Goal: Transaction & Acquisition: Purchase product/service

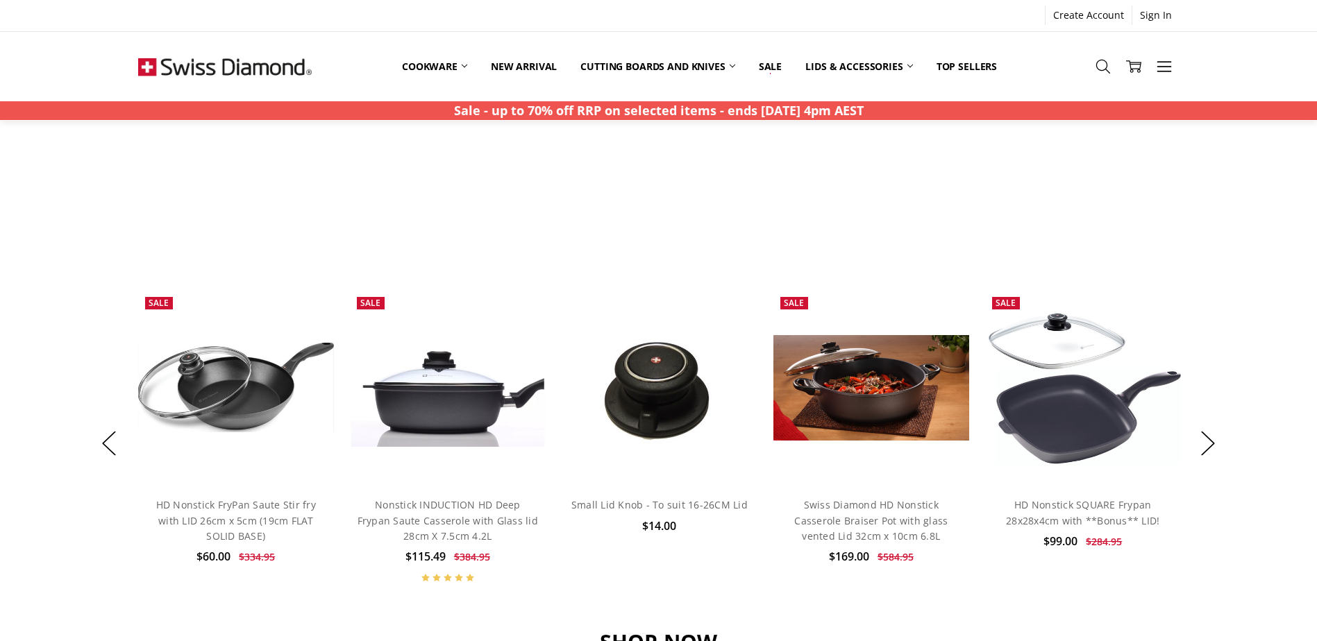
scroll to position [1041, 0]
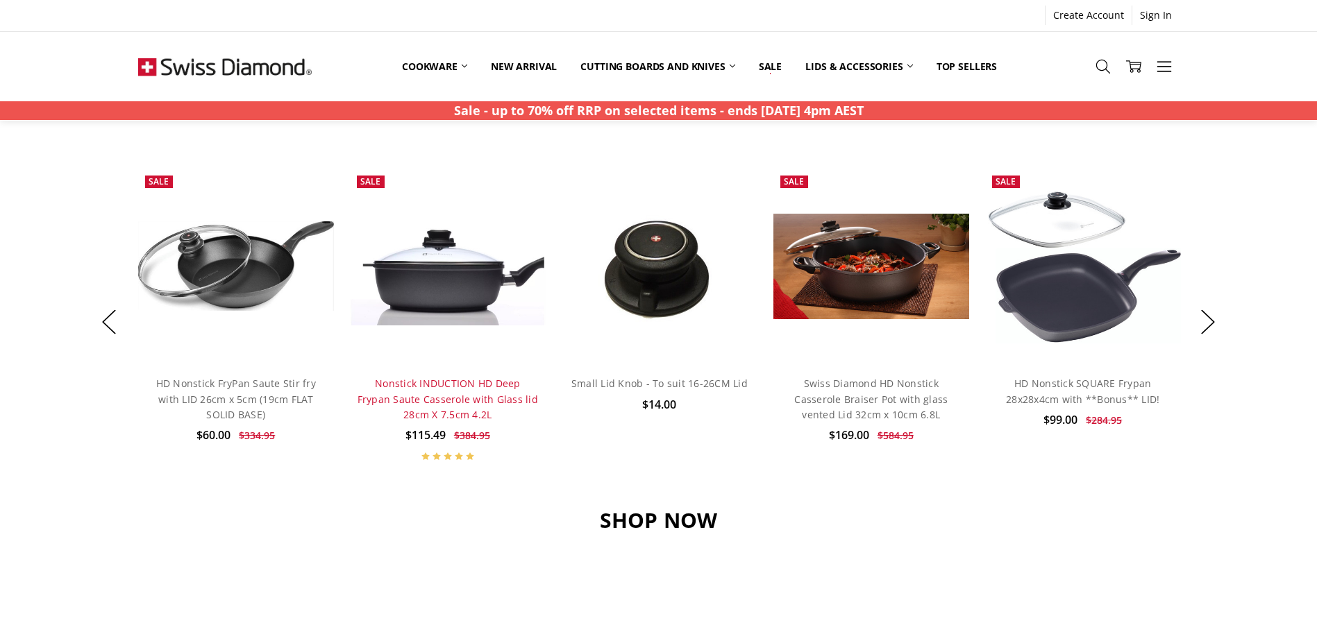
click at [446, 401] on link "Nonstick INDUCTION HD Deep Frypan Saute Casserole with Glass lid 28cm X 7.5cm 4…" at bounding box center [448, 399] width 180 height 44
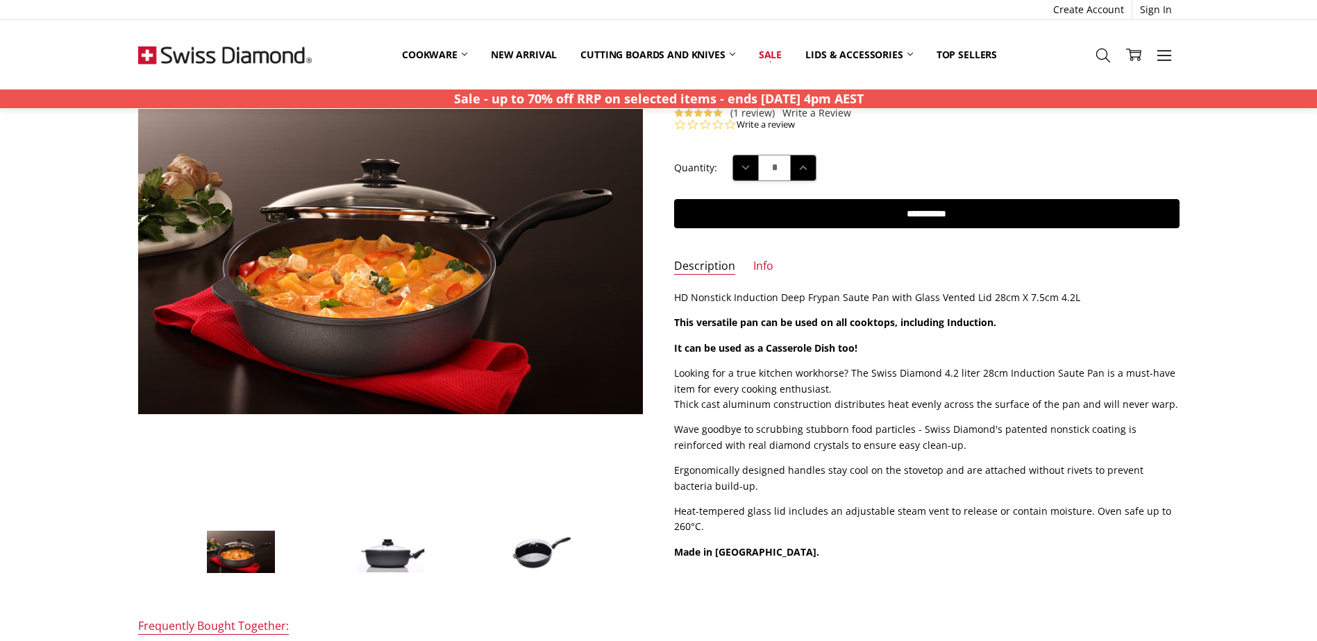
scroll to position [208, 0]
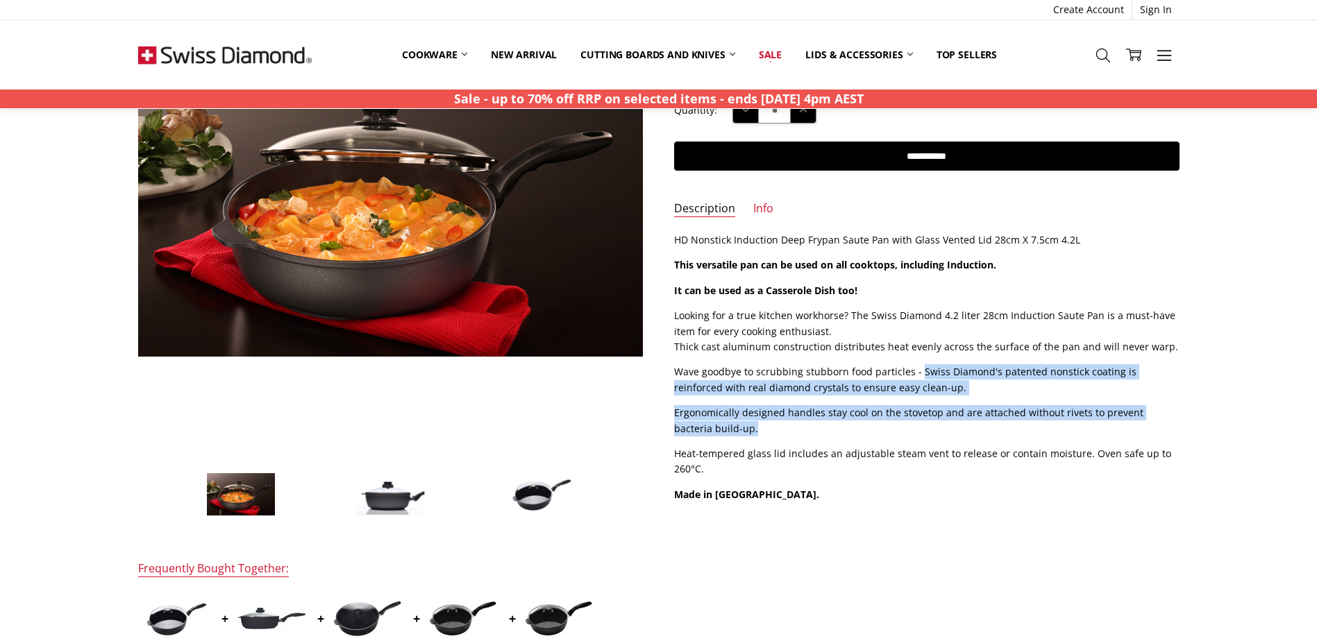
drag, startPoint x: 918, startPoint y: 371, endPoint x: 934, endPoint y: 431, distance: 61.8
click at [934, 431] on div "HD Nonstick Induction Deep Frypan Saute Pan with Glass Vented Lid 28cm X 7.5cm …" at bounding box center [926, 368] width 505 height 270
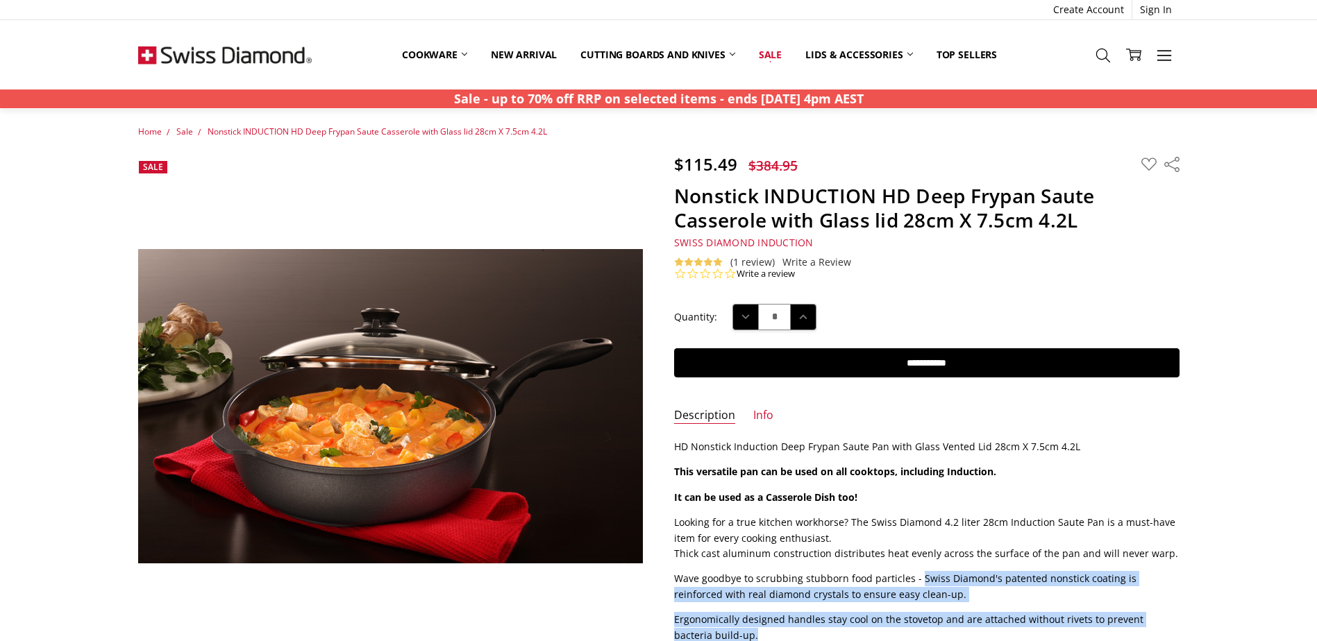
scroll to position [0, 0]
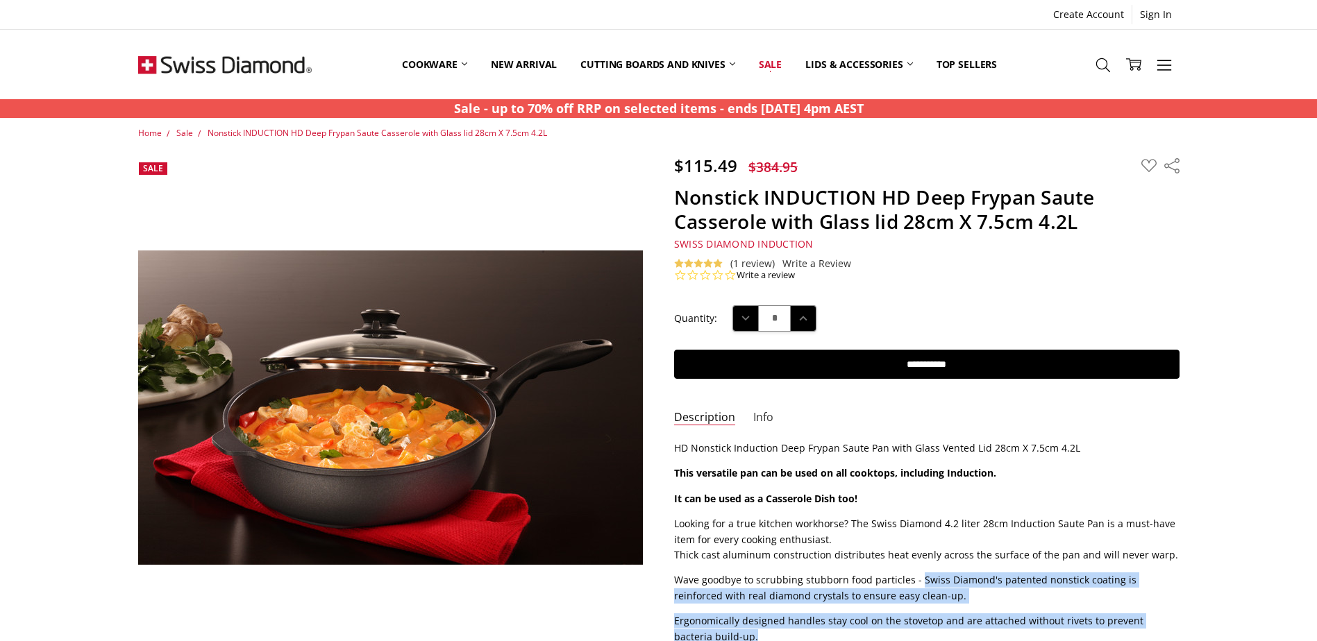
click at [764, 418] on link "Info" at bounding box center [763, 418] width 20 height 16
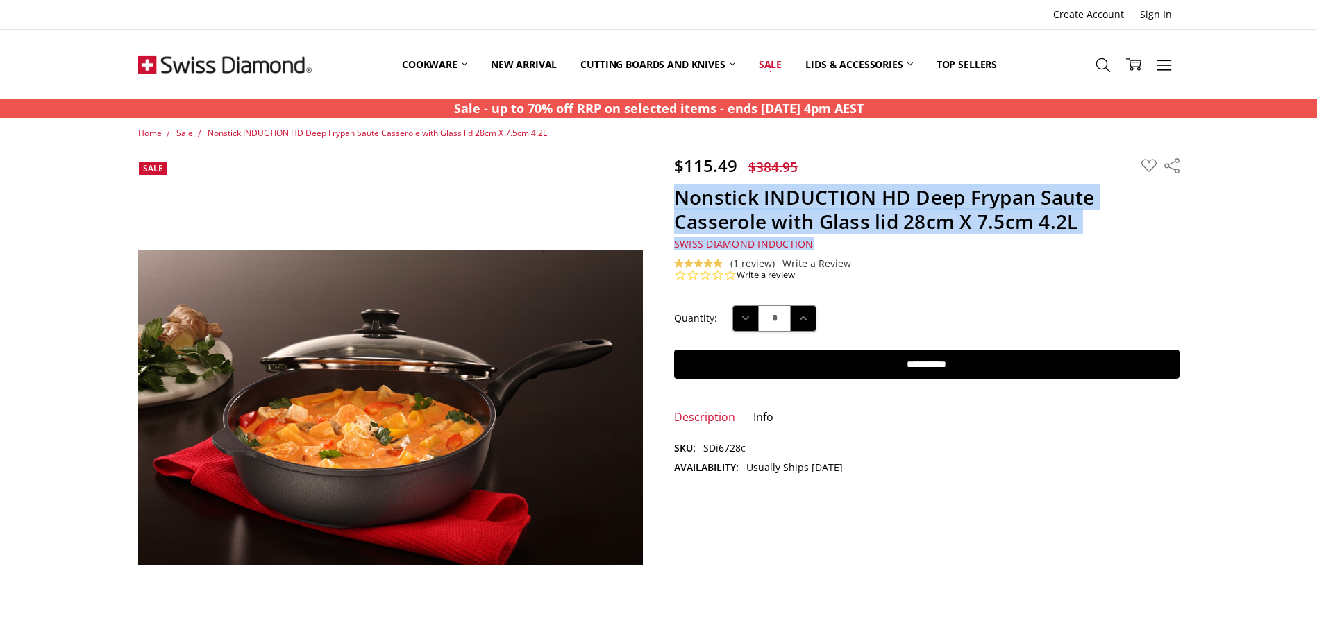
drag, startPoint x: 675, startPoint y: 196, endPoint x: 1111, endPoint y: 238, distance: 438.0
click at [1111, 238] on section "$115.49 $384.95 MSRP: You save Add to Wish List" at bounding box center [927, 219] width 536 height 126
drag, startPoint x: 1111, startPoint y: 238, endPoint x: 993, endPoint y: 219, distance: 119.6
copy section "Nonstick INDUCTION HD Deep Frypan Saute Casserole with Glass lid 28cm X 7.5cm 4…"
